Goal: Task Accomplishment & Management: Manage account settings

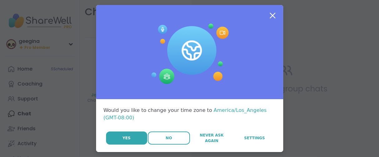
click at [156, 145] on button "No" at bounding box center [169, 138] width 42 height 13
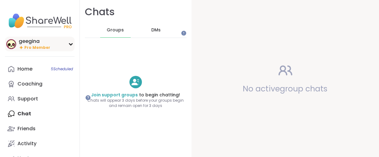
click at [40, 50] on span "Pro Member" at bounding box center [37, 47] width 26 height 5
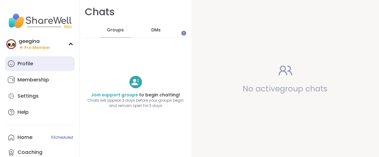
click at [38, 68] on link "Profile" at bounding box center [40, 63] width 70 height 15
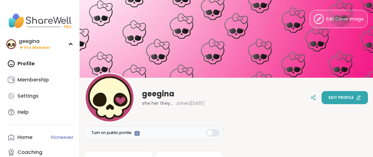
click at [349, 97] on span "Edit profile" at bounding box center [341, 98] width 25 height 6
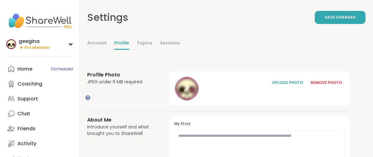
click at [199, 101] on div at bounding box center [187, 89] width 24 height 24
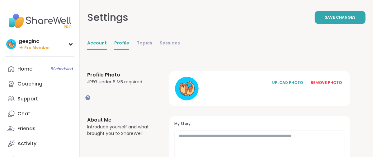
click at [107, 50] on link "Account" at bounding box center [97, 43] width 20 height 12
select select "**"
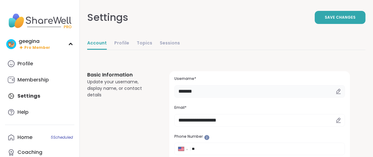
click at [246, 98] on input "*******" at bounding box center [260, 91] width 171 height 12
type input "*"
type input "*******"
click at [315, 24] on button "Save Changes" at bounding box center [340, 17] width 51 height 13
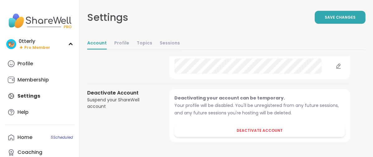
scroll to position [805, 0]
click at [129, 50] on link "Profile" at bounding box center [121, 43] width 15 height 12
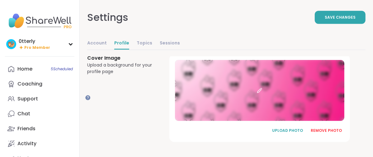
scroll to position [495, 0]
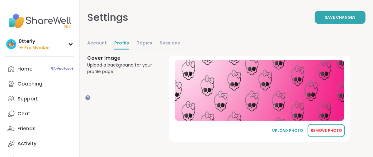
click at [331, 128] on div "REMOVE PHOTO" at bounding box center [326, 131] width 31 height 6
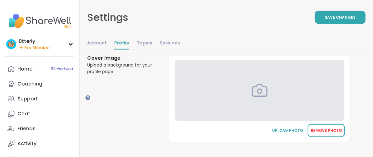
scroll to position [493, 0]
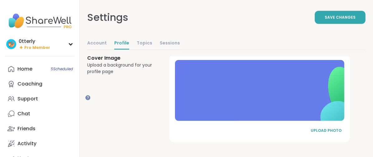
click at [330, 124] on button "UPLOAD PHOTO" at bounding box center [326, 130] width 37 height 13
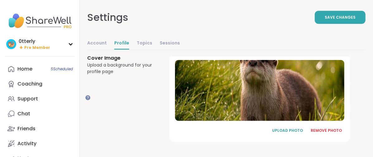
scroll to position [458, 0]
click at [24, 50] on icon at bounding box center [21, 47] width 5 height 5
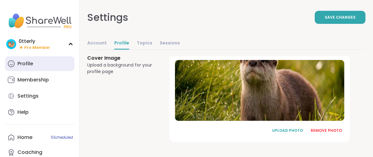
click at [28, 67] on div "Profile" at bounding box center [25, 63] width 16 height 7
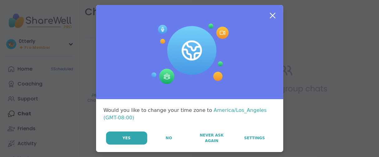
drag, startPoint x: 167, startPoint y: 151, endPoint x: 136, endPoint y: 136, distance: 35.0
click at [167, 141] on span "No" at bounding box center [169, 139] width 6 height 6
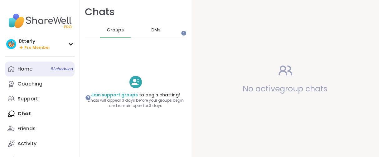
click at [31, 73] on div "Home 5 Scheduled" at bounding box center [24, 69] width 15 height 7
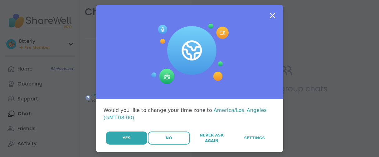
click at [157, 145] on button "No" at bounding box center [169, 138] width 42 height 13
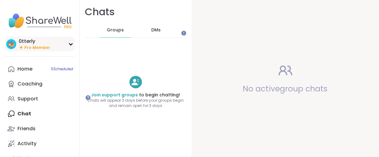
click at [38, 50] on span "Pro Member" at bounding box center [37, 47] width 26 height 5
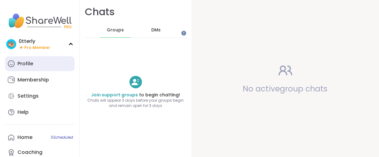
click at [33, 67] on div "Profile" at bounding box center [25, 63] width 16 height 7
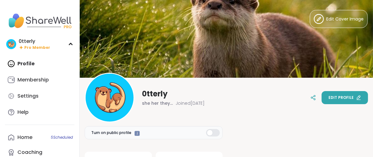
click at [329, 99] on span "Edit profile" at bounding box center [341, 98] width 25 height 6
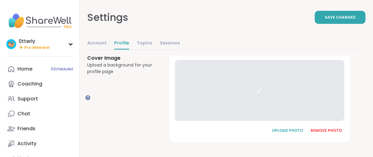
scroll to position [495, 0]
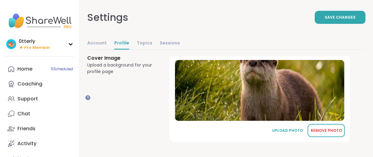
click at [331, 128] on div "REMOVE PHOTO" at bounding box center [326, 131] width 31 height 6
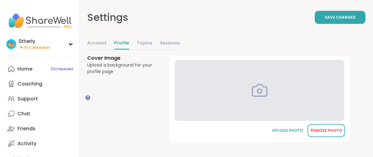
scroll to position [493, 0]
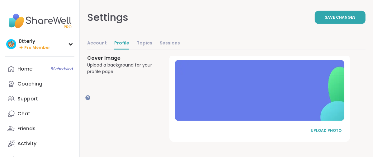
click at [331, 128] on div "UPLOAD PHOTO" at bounding box center [326, 131] width 31 height 6
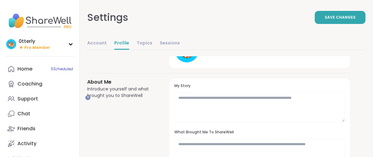
scroll to position [8, 0]
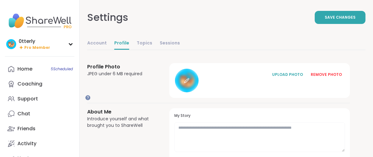
click at [190, 84] on icon at bounding box center [187, 81] width 6 height 6
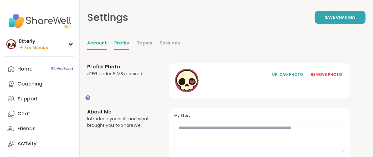
click at [107, 50] on link "Account" at bounding box center [97, 43] width 20 height 12
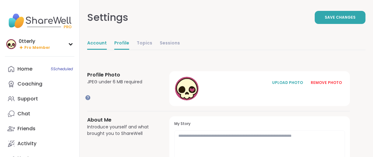
select select "**"
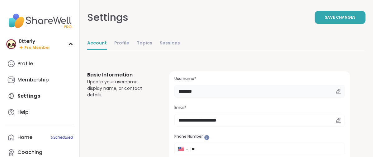
click at [235, 98] on input "*******" at bounding box center [260, 91] width 171 height 12
type input "*"
type input "*******"
click at [315, 23] on button "Save Changes" at bounding box center [340, 17] width 51 height 13
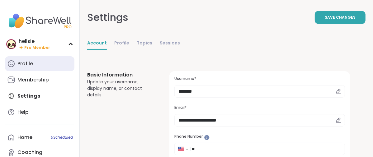
click at [17, 71] on link "Profile" at bounding box center [40, 63] width 70 height 15
